Goal: Task Accomplishment & Management: Manage account settings

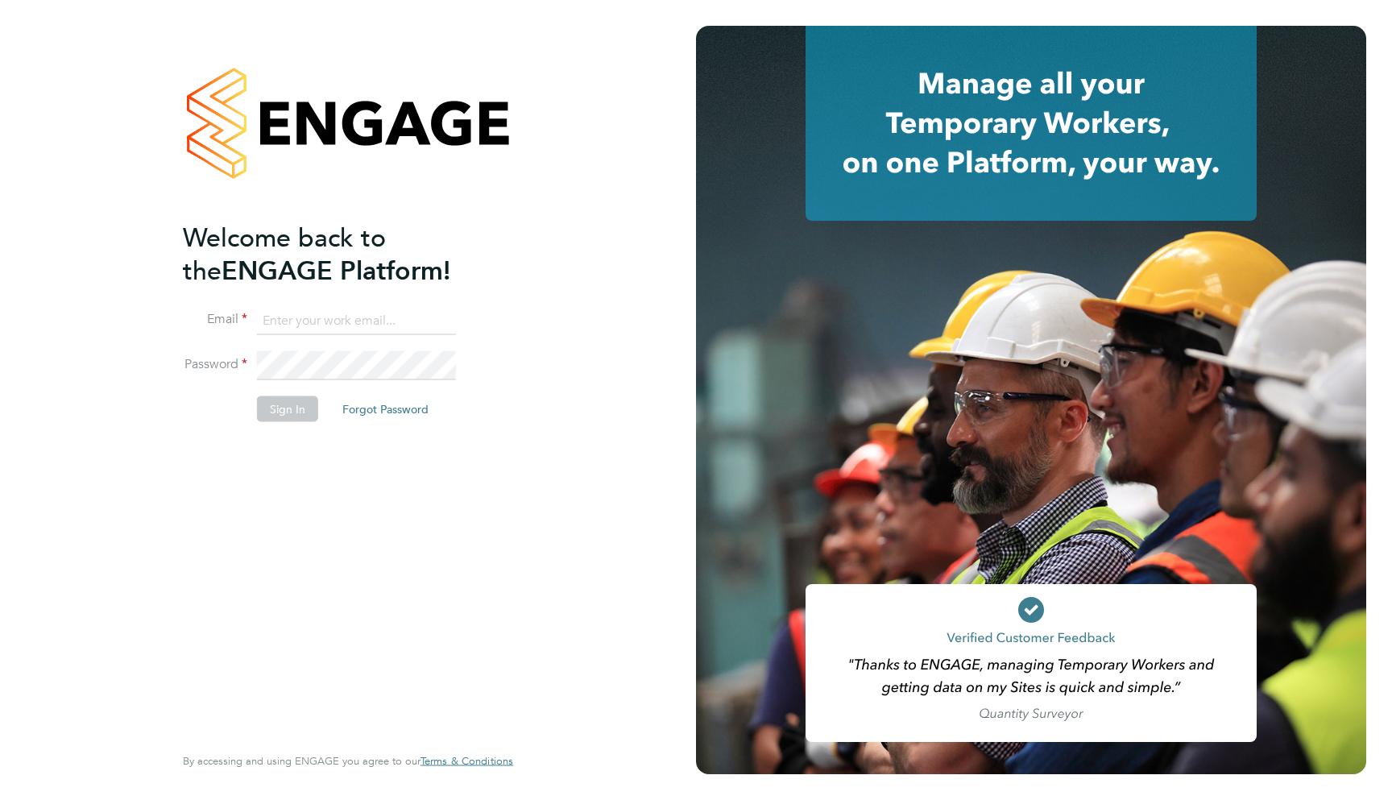
click at [366, 331] on input at bounding box center [356, 320] width 199 height 29
click at [309, 325] on input at bounding box center [356, 320] width 199 height 29
type input "[EMAIL_ADDRESS][DOMAIN_NAME]"
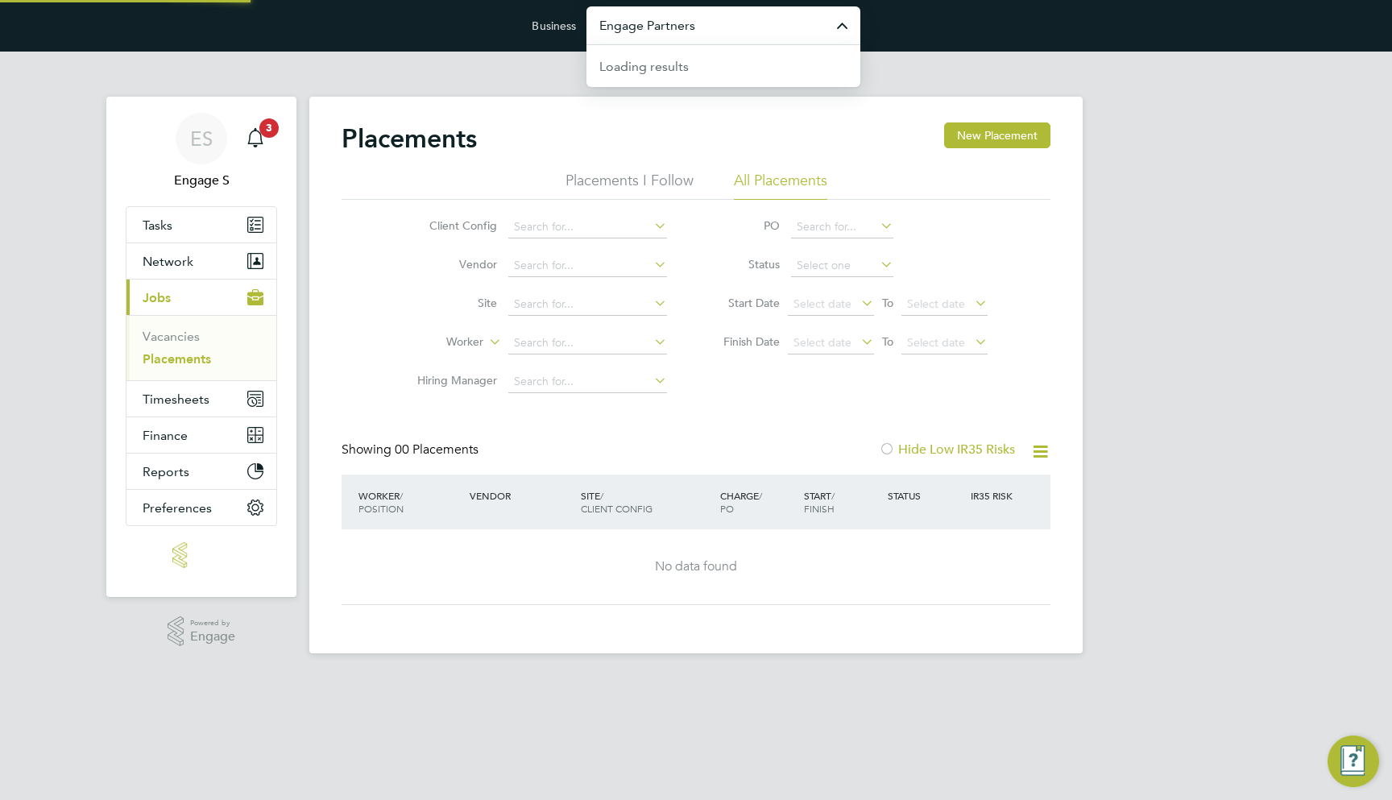
click at [606, 31] on input "Engage Partners" at bounding box center [723, 25] width 274 height 38
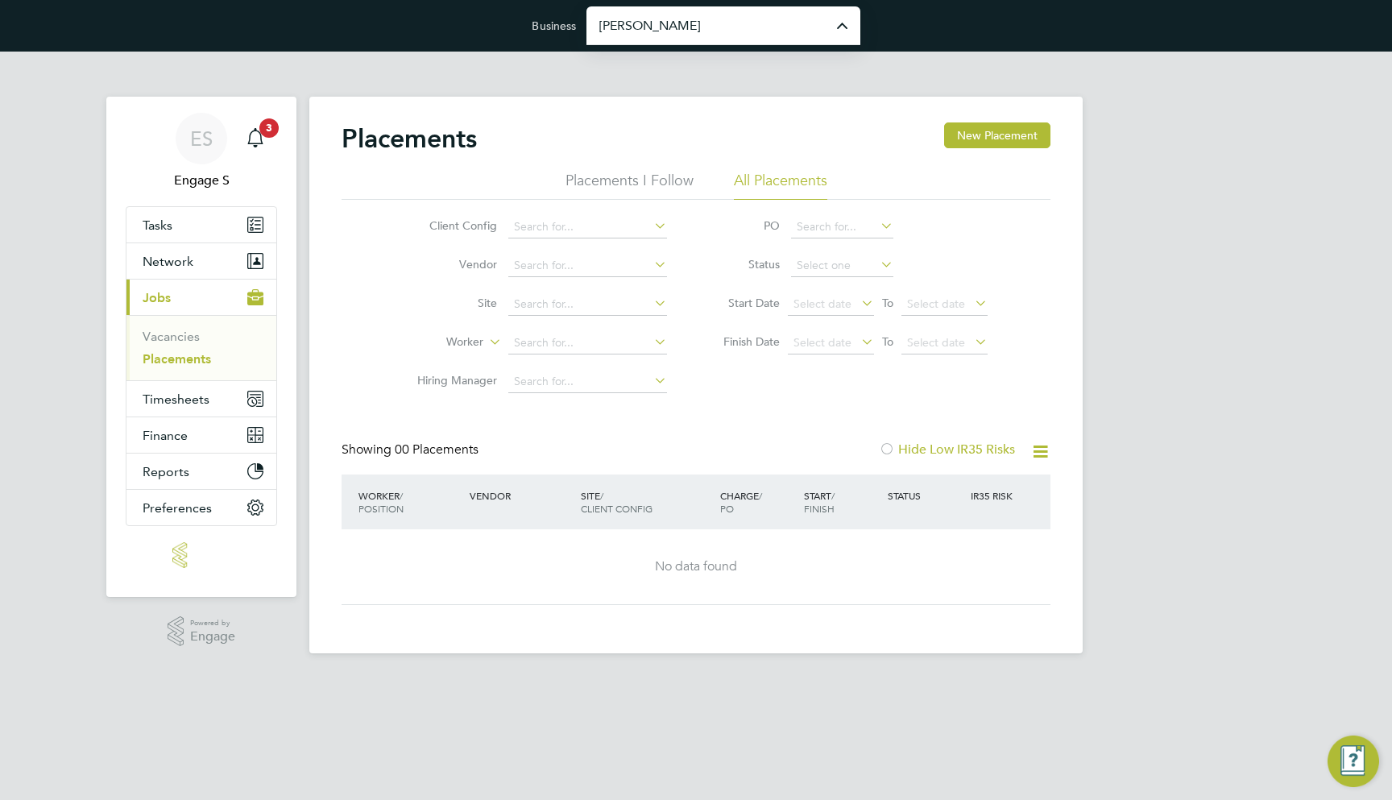
type input "Morgan Sindall Construction & Infrastructure Ltd"
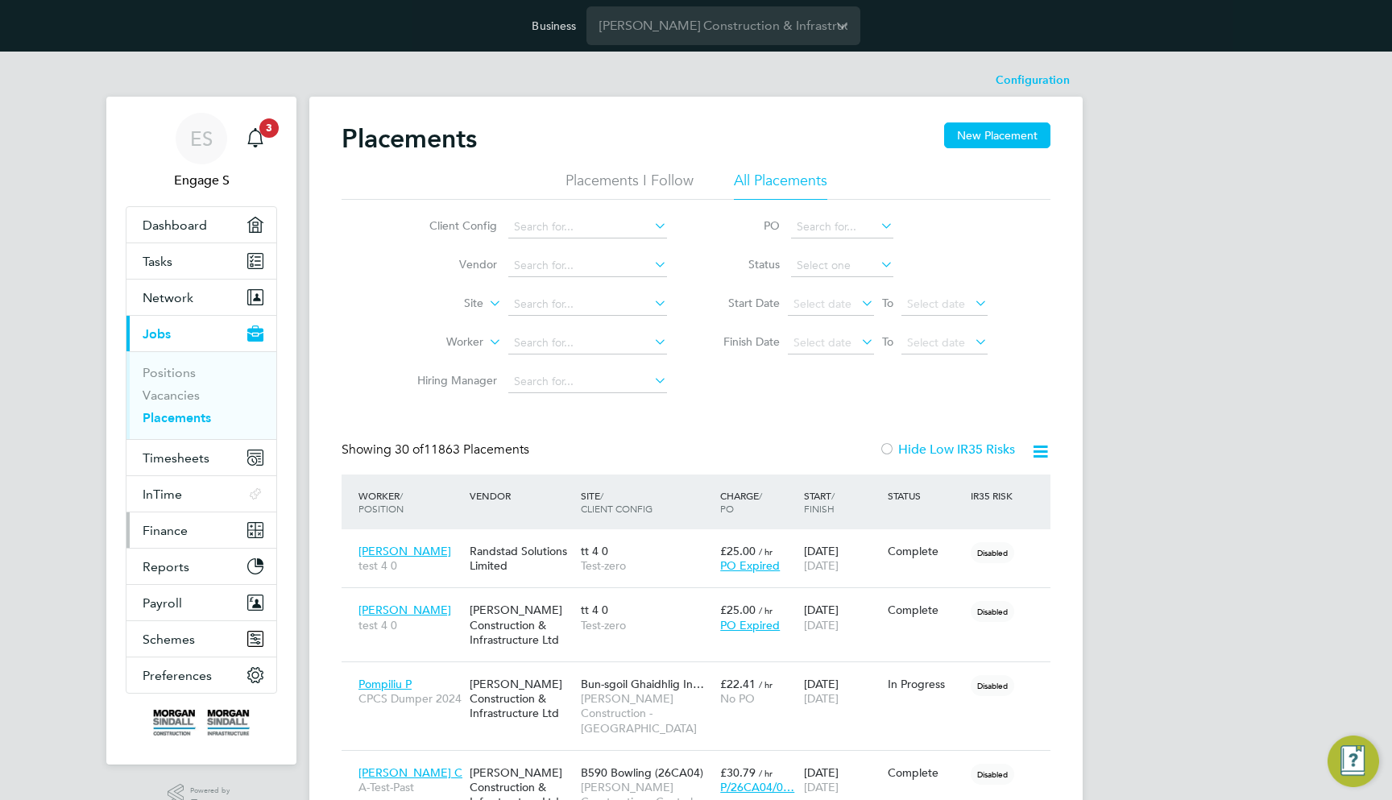
click at [201, 528] on button "Finance" at bounding box center [201, 529] width 150 height 35
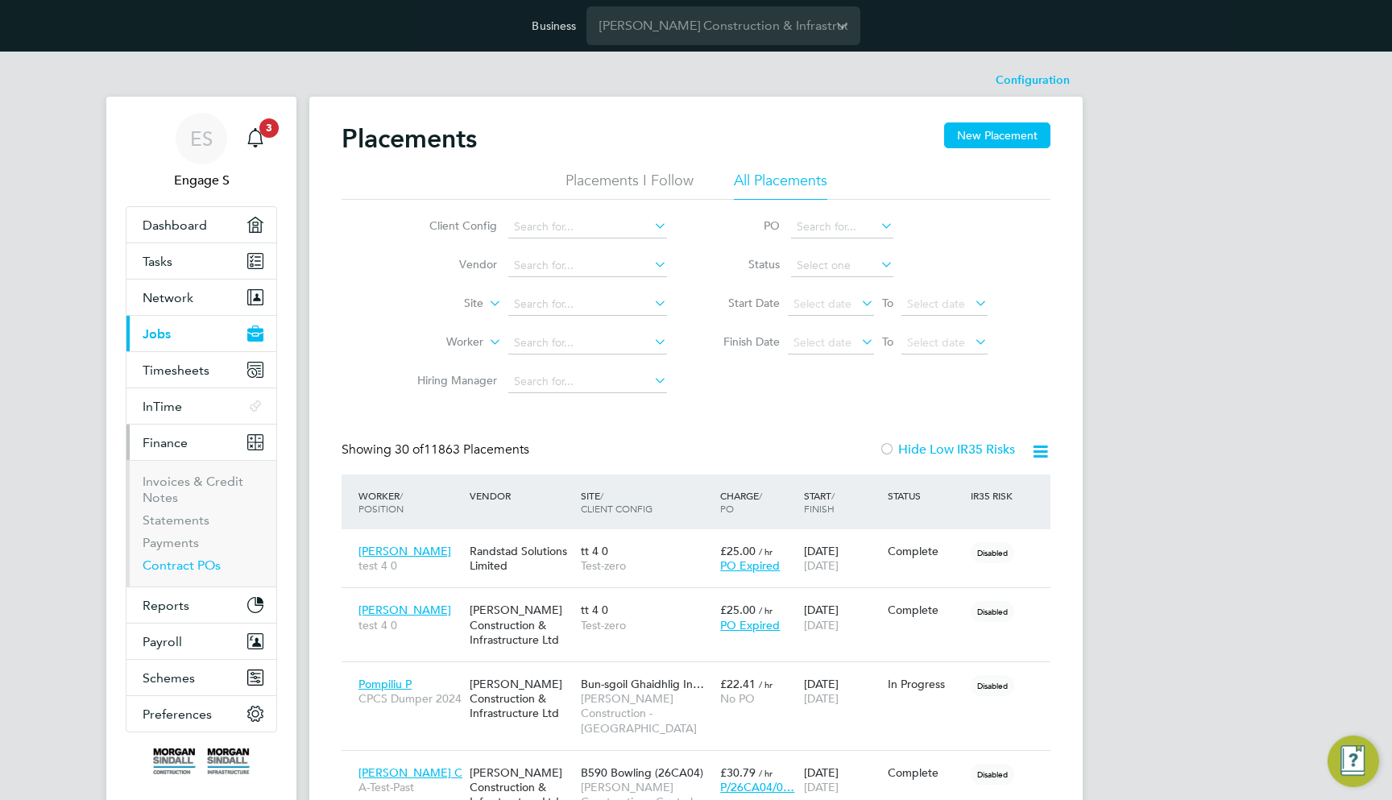
click at [187, 560] on link "Contract POs" at bounding box center [182, 564] width 78 height 15
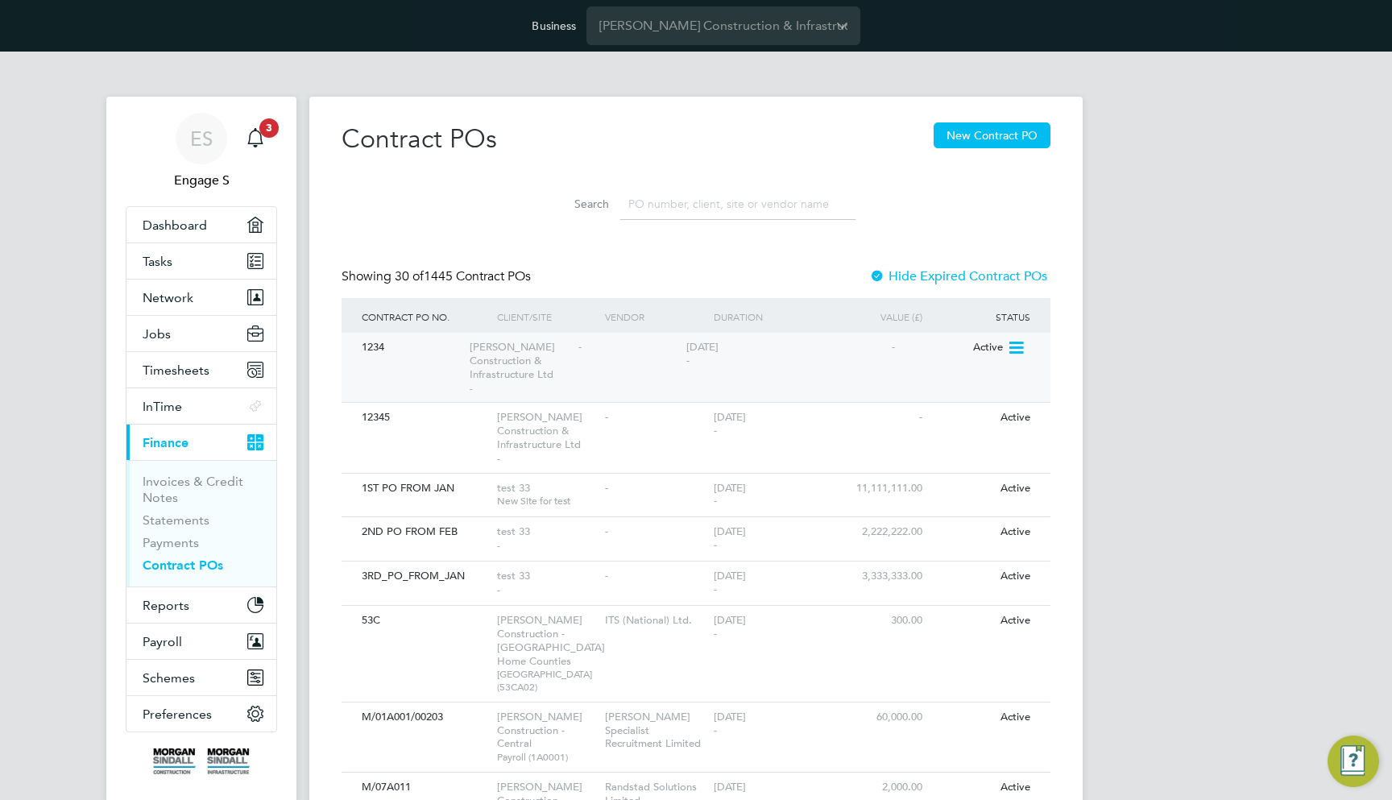
click at [1011, 352] on icon at bounding box center [1015, 347] width 16 height 19
click at [991, 385] on li "Edit PO" at bounding box center [992, 384] width 60 height 23
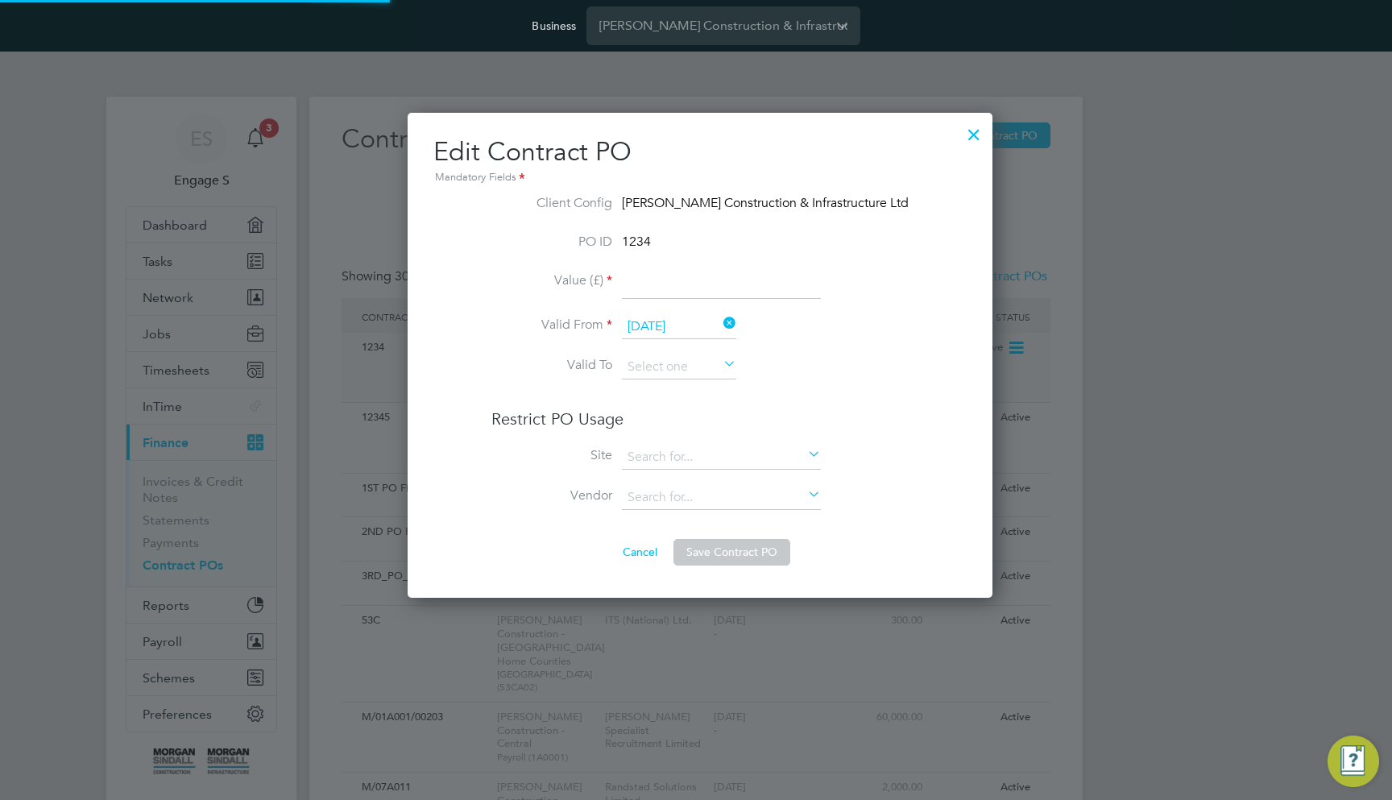
scroll to position [485, 567]
